Goal: Information Seeking & Learning: Learn about a topic

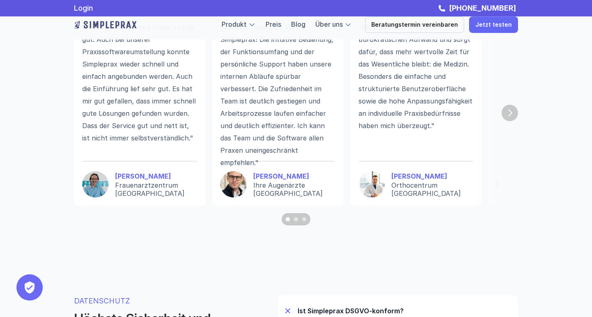
scroll to position [2320, 0]
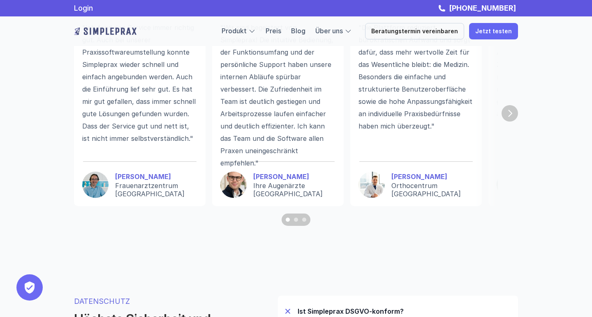
click at [512, 112] on img "Next" at bounding box center [509, 113] width 16 height 16
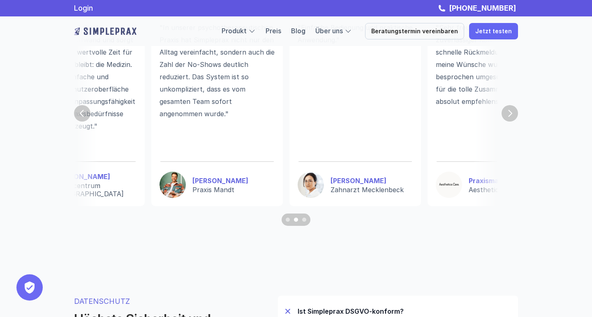
click at [512, 112] on img "Next" at bounding box center [509, 113] width 16 height 16
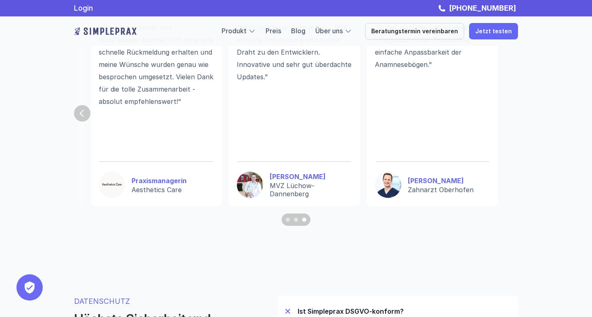
click at [512, 112] on section ""Ich fand den Service immer richtig gut. Auch bei unserer Praxissoftwareumstell…" at bounding box center [296, 113] width 444 height 225
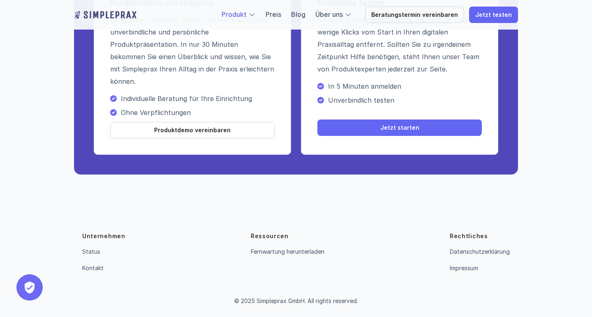
scroll to position [3009, 0]
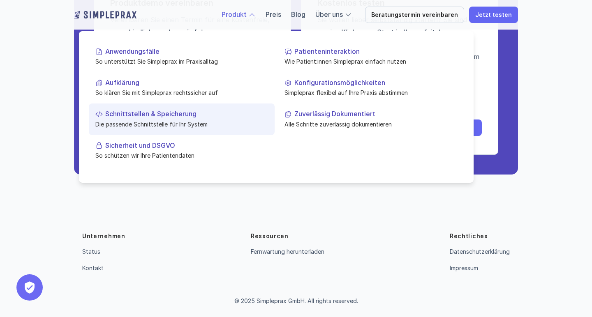
click at [141, 115] on p "Schnittstellen & Speicherung" at bounding box center [186, 114] width 163 height 8
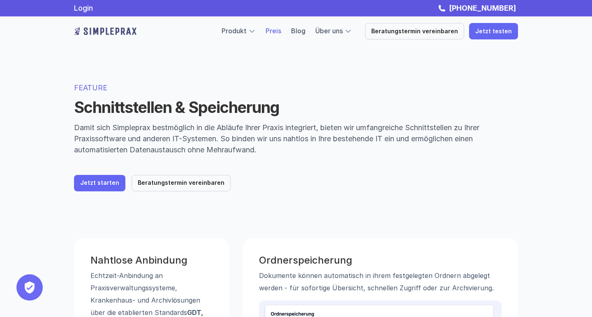
click at [281, 32] on link "Preis" at bounding box center [274, 31] width 16 height 8
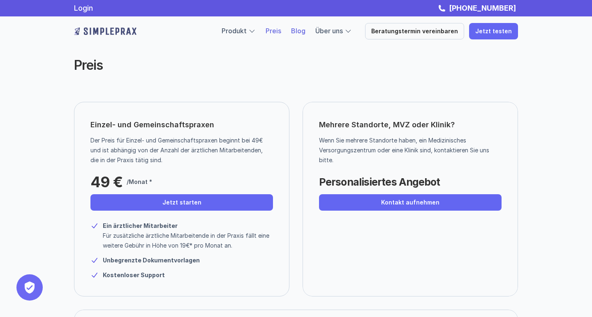
click at [305, 31] on link "Blog" at bounding box center [298, 31] width 14 height 8
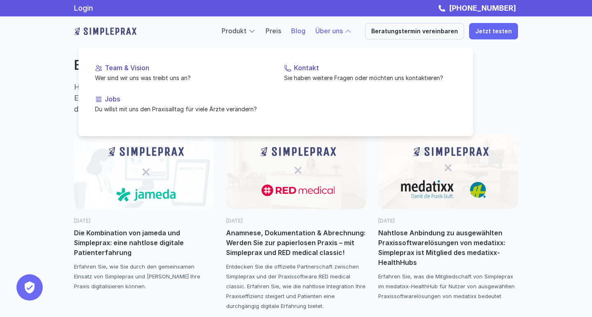
click at [347, 36] on div at bounding box center [276, 81] width 395 height 110
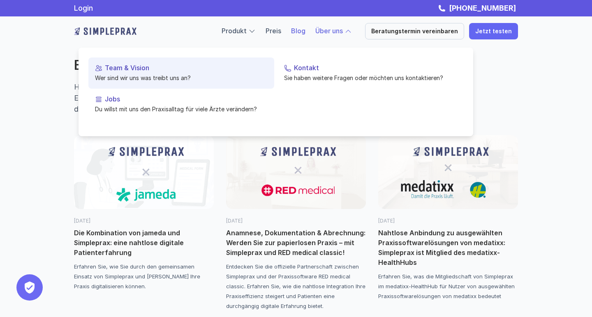
click at [137, 70] on p "Team & Vision" at bounding box center [186, 68] width 163 height 8
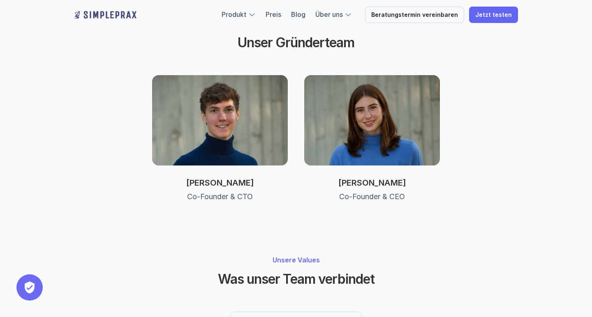
scroll to position [423, 0]
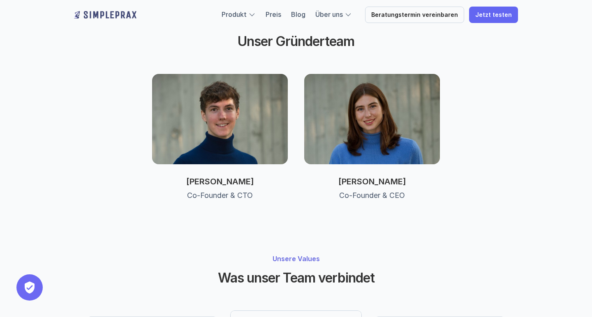
click at [224, 177] on p "[PERSON_NAME]" at bounding box center [220, 182] width 136 height 10
copy p "[PERSON_NAME]"
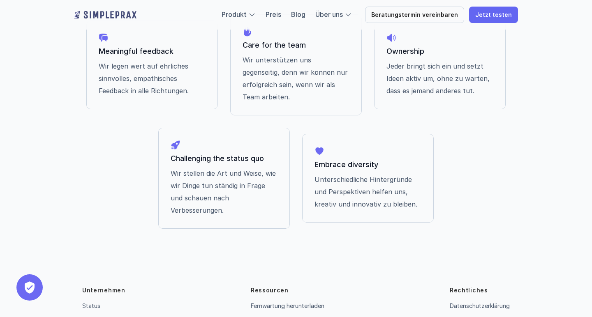
scroll to position [719, 0]
